Goal: Task Accomplishment & Management: Use online tool/utility

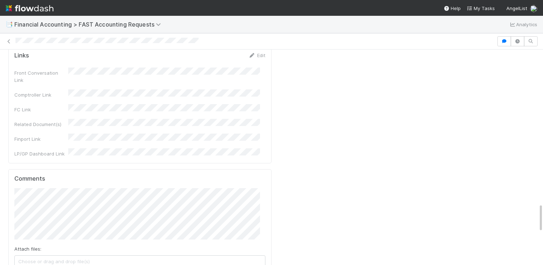
scroll to position [106, 0]
click at [242, 188] on div "Attach files: Choose or drag and drop file(s) Add Comment" at bounding box center [139, 236] width 251 height 97
click at [236, 188] on div "Attach files: Choose or drag and drop file(s) Add Comment" at bounding box center [139, 244] width 251 height 112
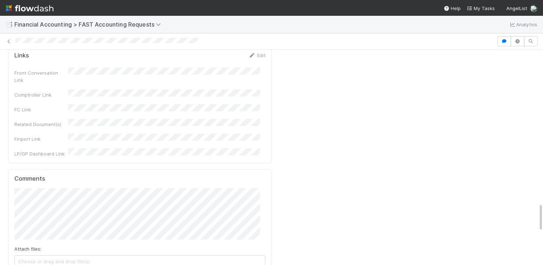
scroll to position [132, 0]
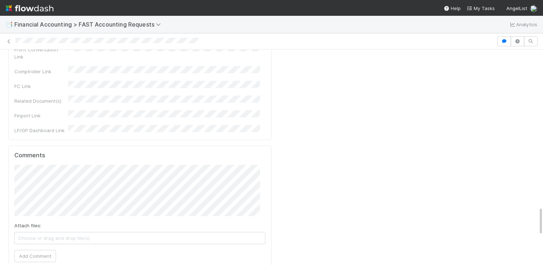
scroll to position [0, 0]
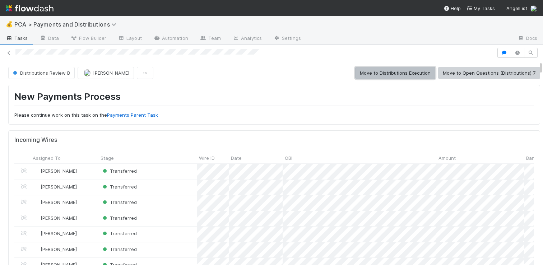
click at [411, 74] on button "Move to Distributions Execution" at bounding box center [395, 73] width 80 height 12
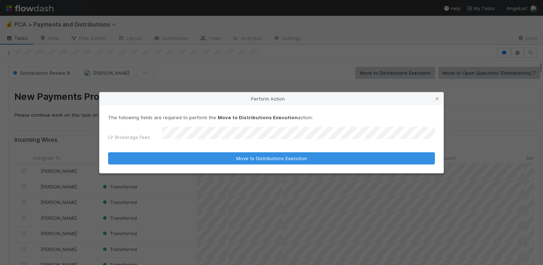
click at [108, 152] on button "Move to Distributions Execution" at bounding box center [271, 158] width 327 height 12
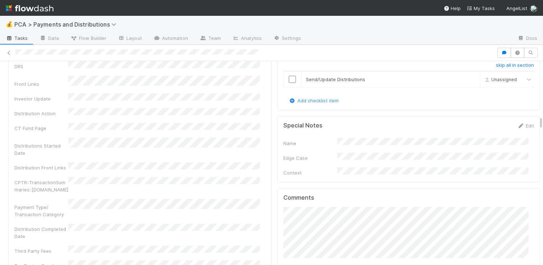
scroll to position [1558, 0]
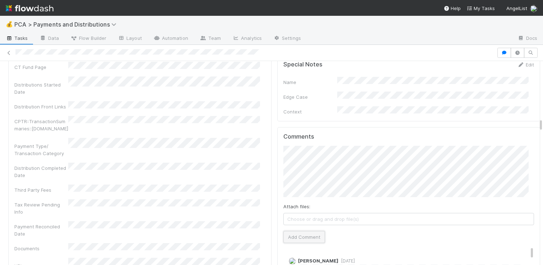
click at [294, 231] on button "Add Comment" at bounding box center [305, 237] width 42 height 12
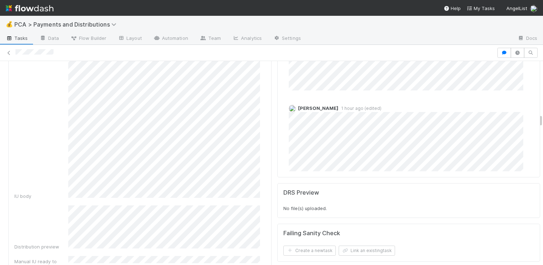
scroll to position [38, 0]
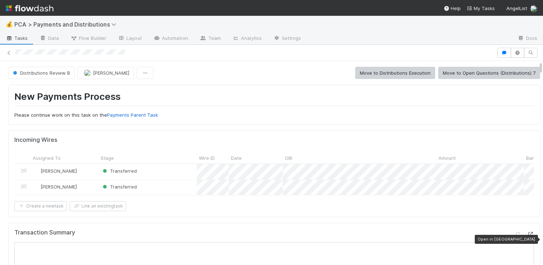
click at [527, 237] on icon at bounding box center [530, 234] width 7 height 5
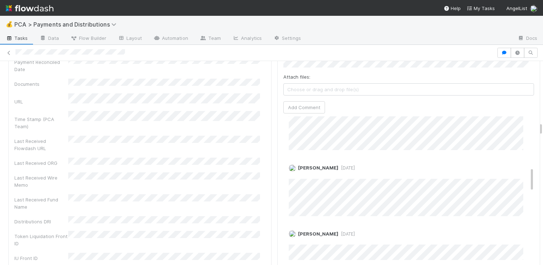
scroll to position [371, 0]
